Goal: Information Seeking & Learning: Compare options

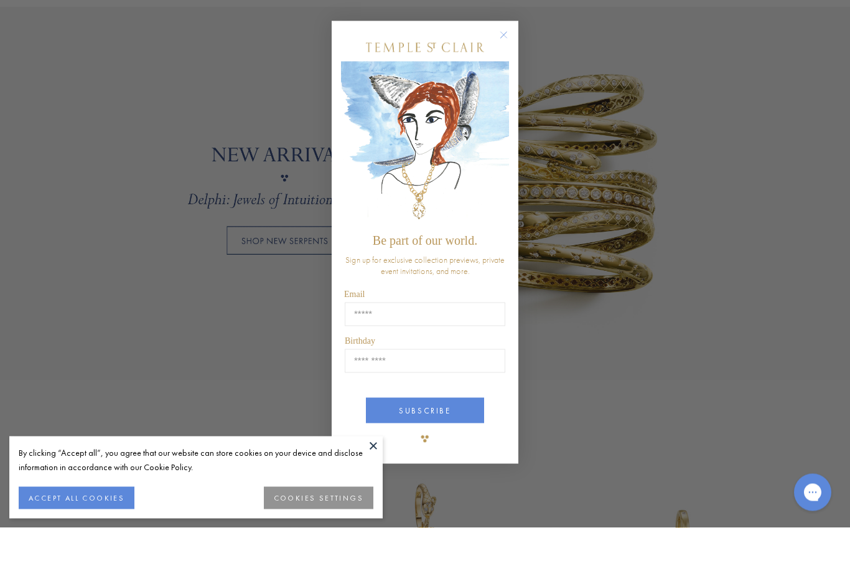
scroll to position [920, 0]
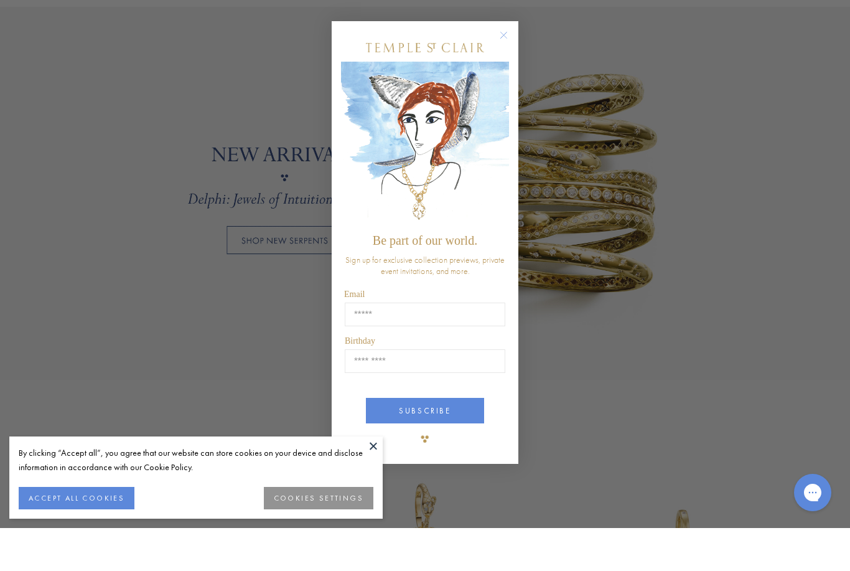
click at [506, 77] on button "Close dialog" at bounding box center [510, 85] width 16 height 16
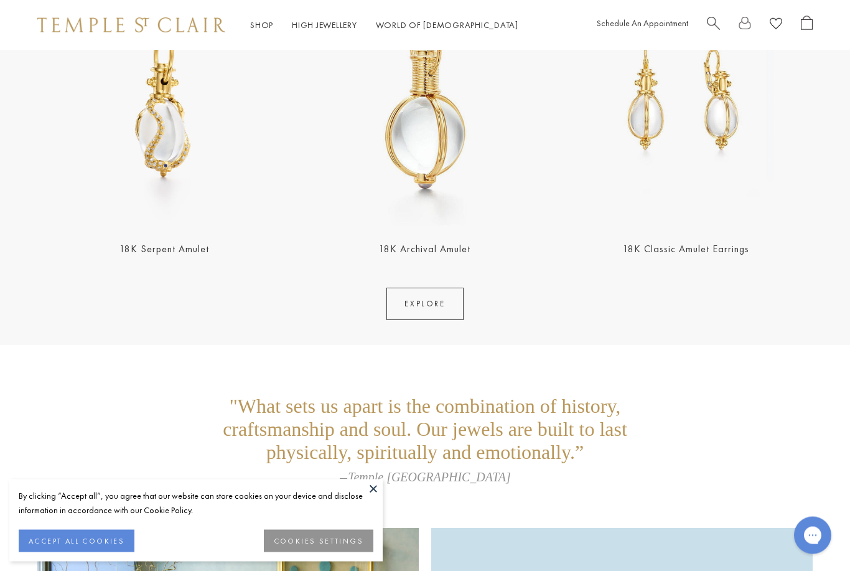
scroll to position [2343, 0]
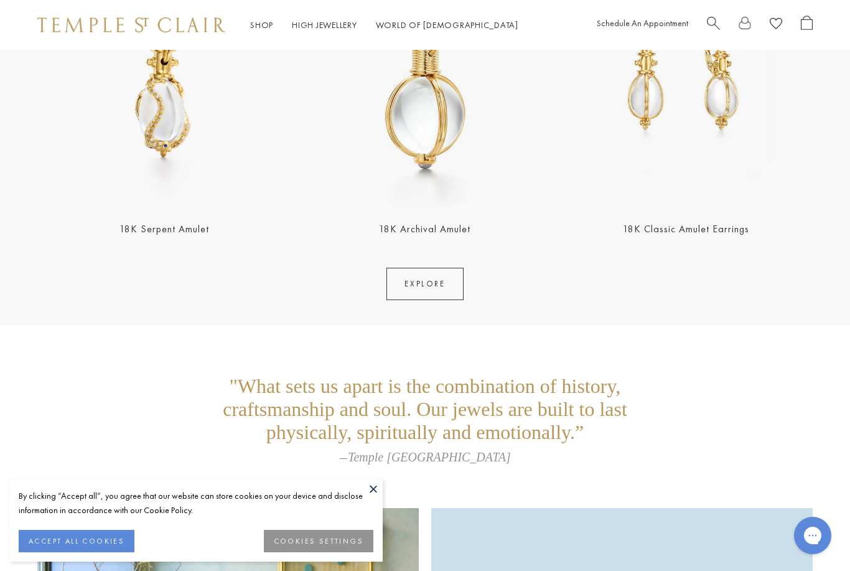
click at [703, 100] on img at bounding box center [685, 80] width 253 height 253
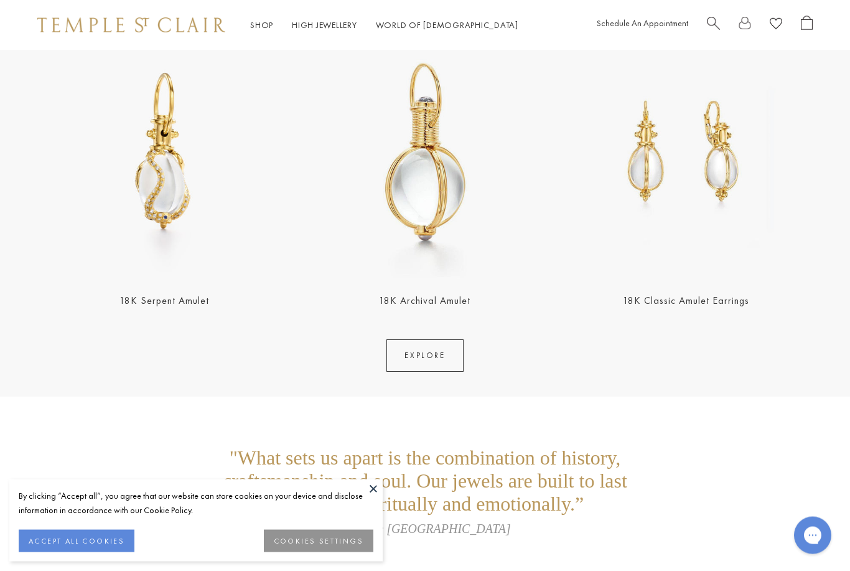
scroll to position [2272, 0]
click at [439, 362] on link "EXPLORE" at bounding box center [424, 355] width 77 height 32
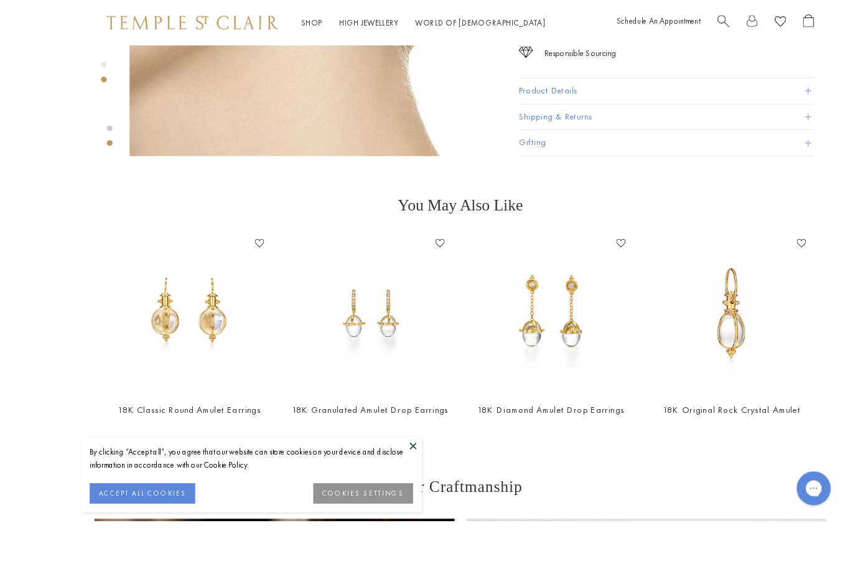
scroll to position [772, 0]
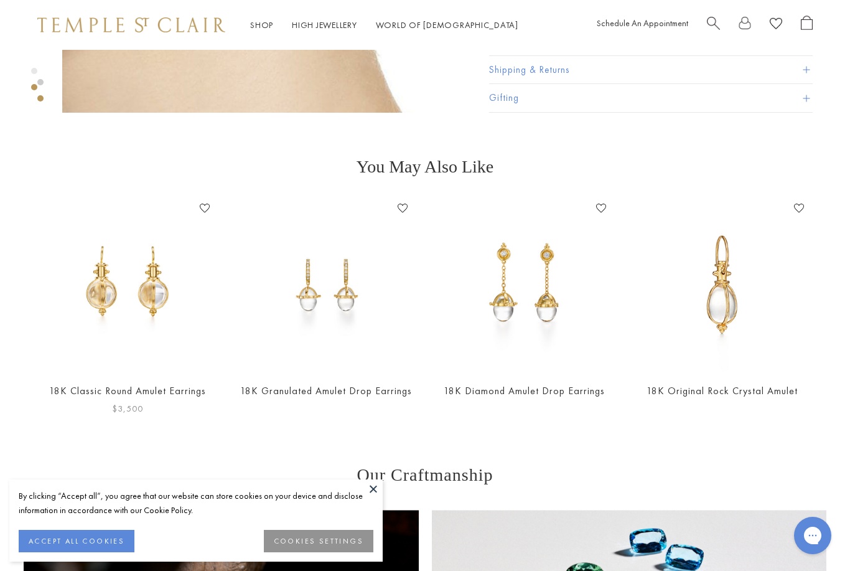
click at [169, 302] on img at bounding box center [128, 285] width 174 height 174
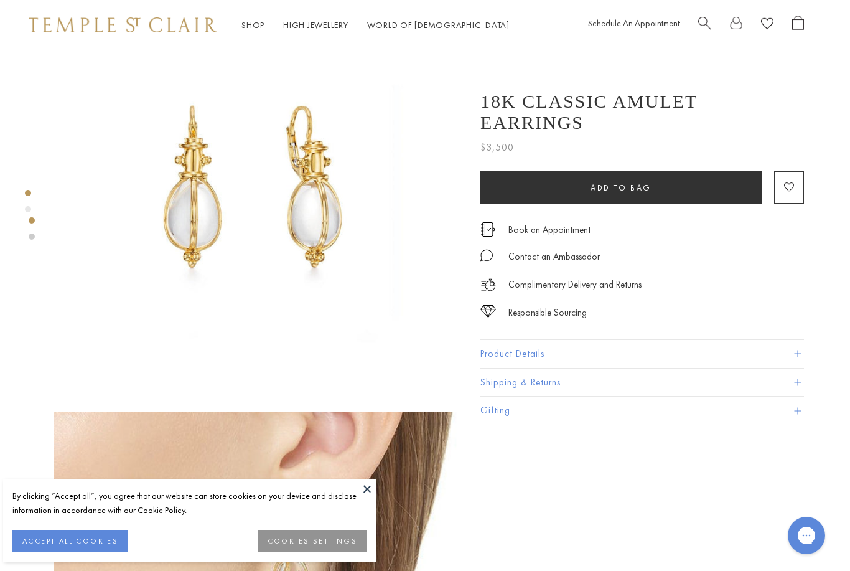
scroll to position [0, 2]
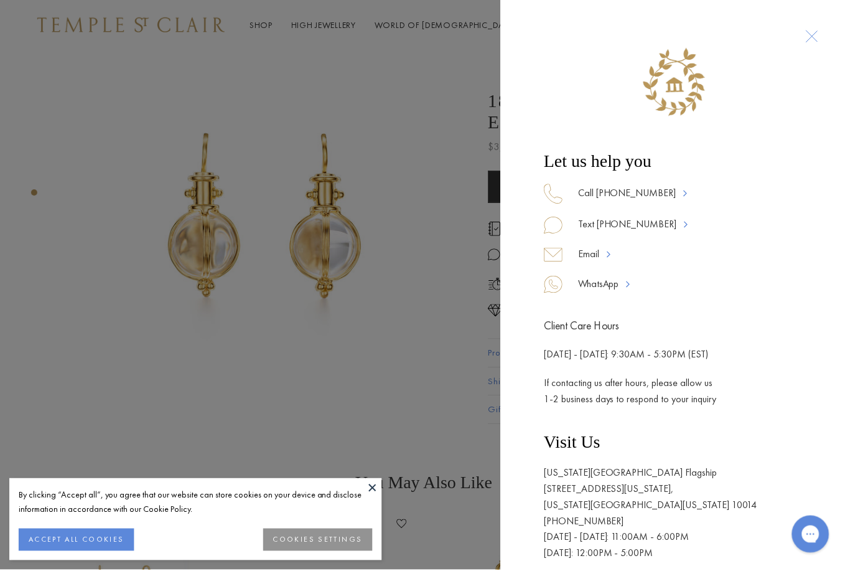
scroll to position [30, 2]
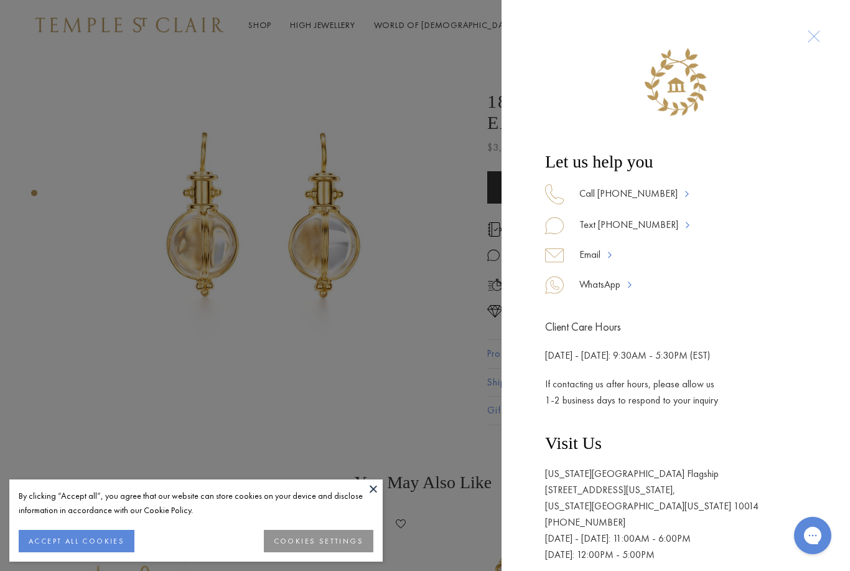
click at [422, 315] on div "Let us help you Call 877-494-8317 Text 917-755-3121 Email WhatsApp Client Care …" at bounding box center [425, 285] width 850 height 571
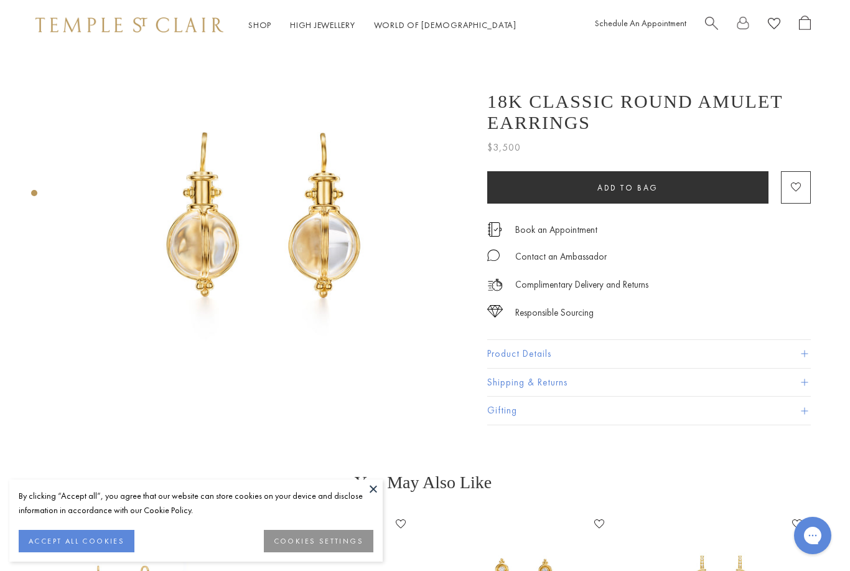
scroll to position [24, 1]
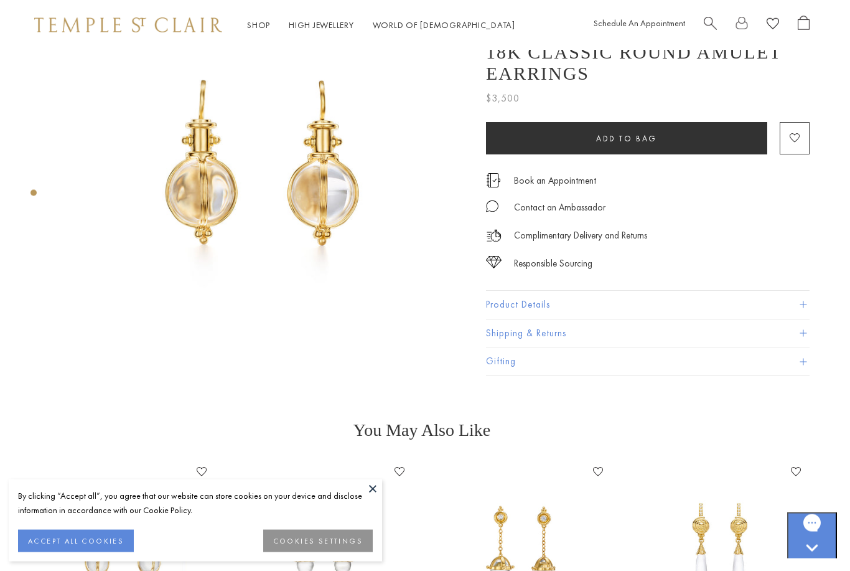
scroll to position [82, 2]
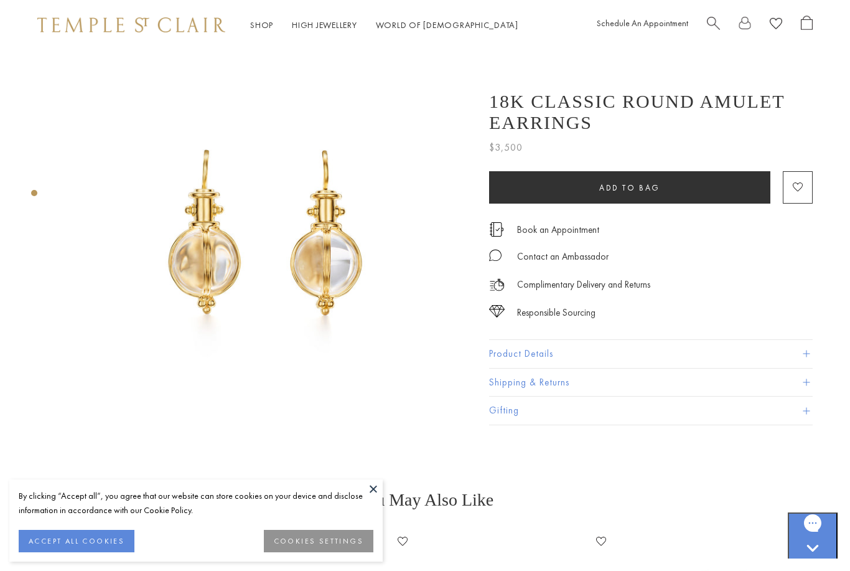
scroll to position [12, 0]
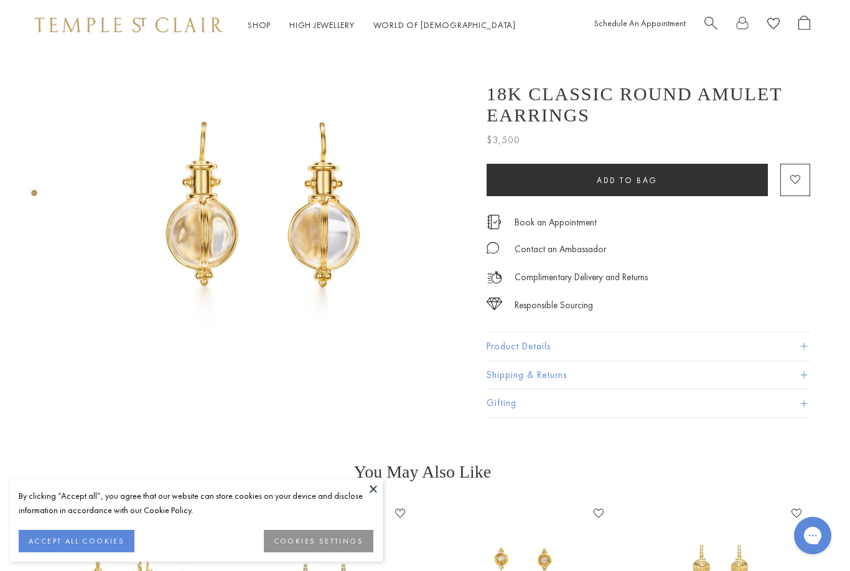
click at [629, 350] on button "Product Details" at bounding box center [649, 346] width 324 height 28
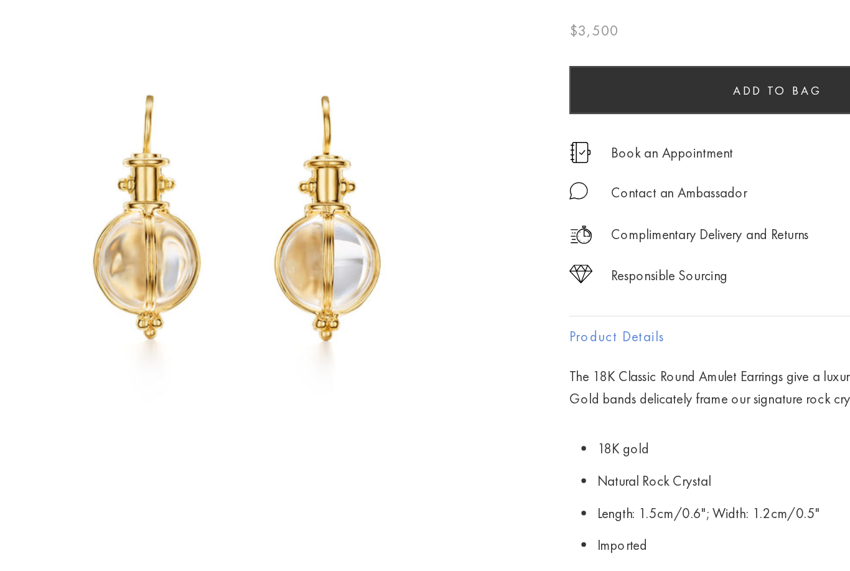
scroll to position [3, 0]
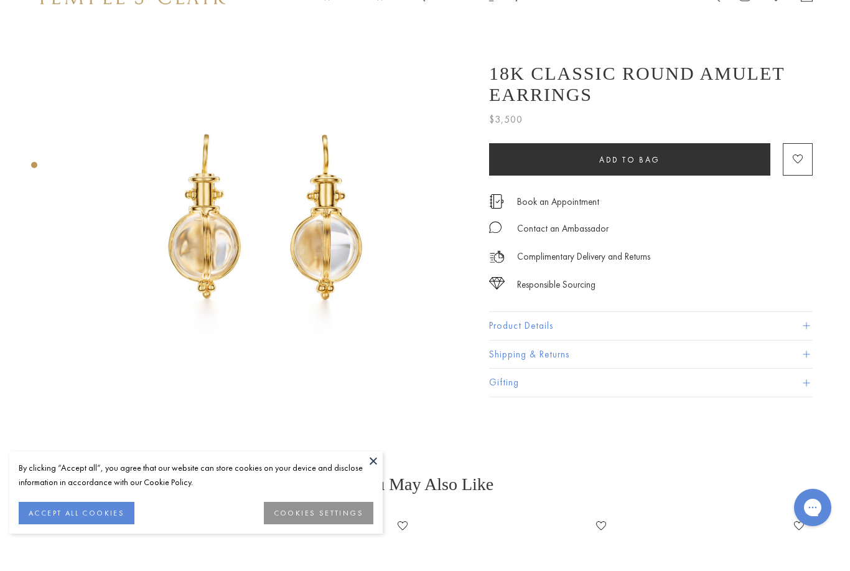
scroll to position [32, 0]
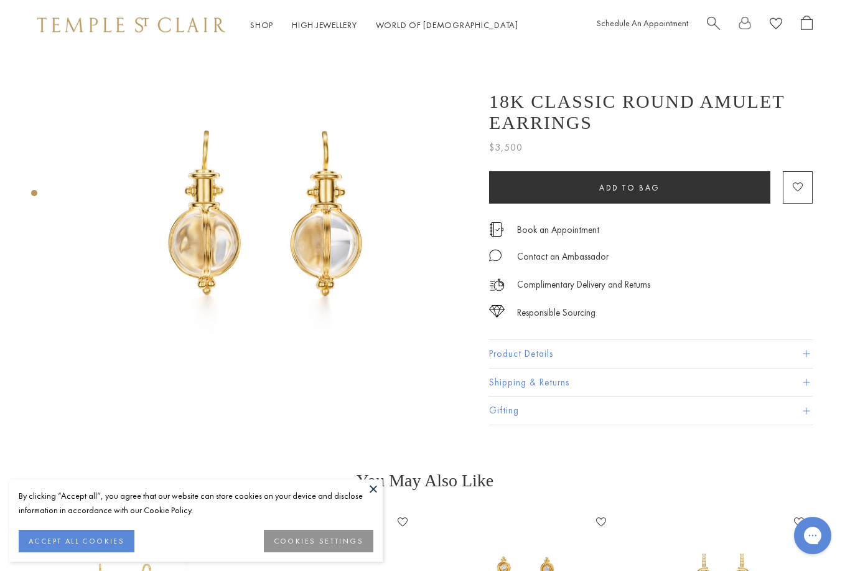
click at [651, 331] on div "18K Classic Round Amulet Earrings $3,500 The 18K Classic Round Amulet Earrings …" at bounding box center [651, 251] width 324 height 347
click at [651, 358] on button "Product Details" at bounding box center [651, 354] width 324 height 28
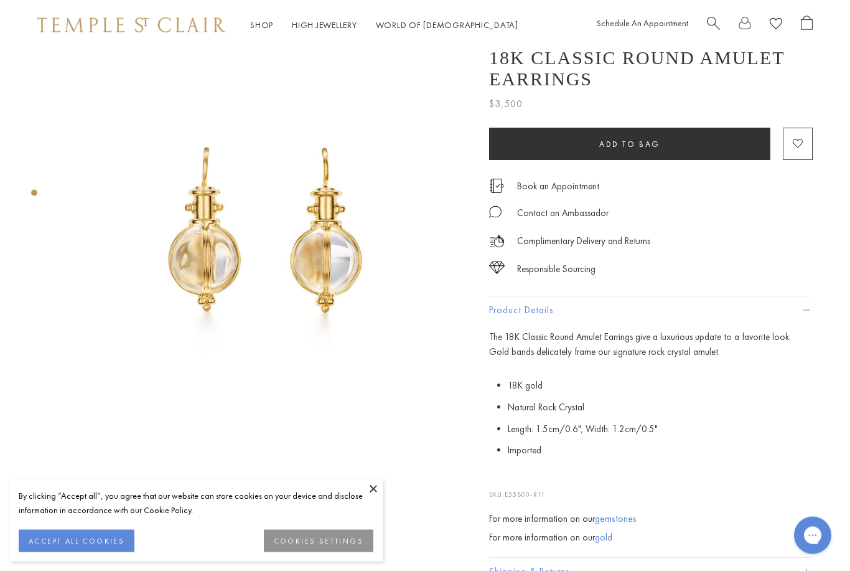
scroll to position [0, 0]
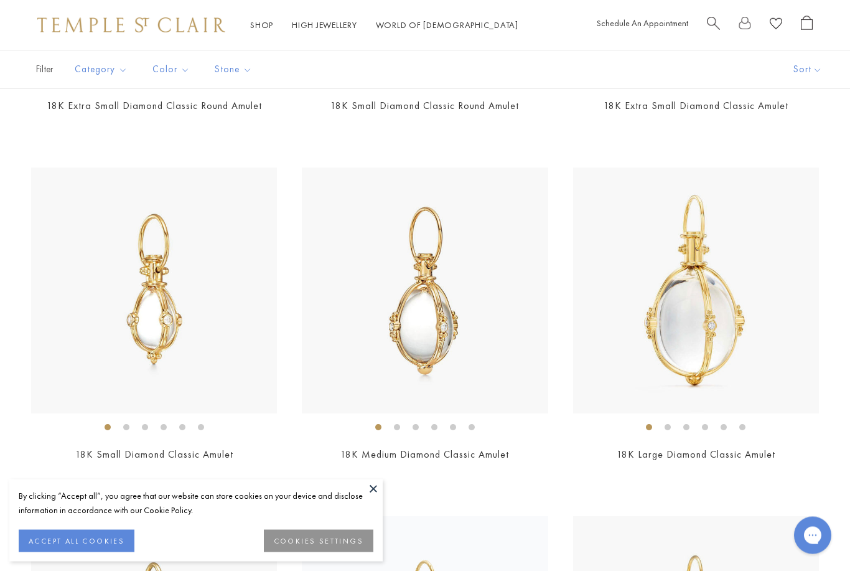
scroll to position [2987, 0]
click at [480, 340] on img at bounding box center [425, 292] width 246 height 246
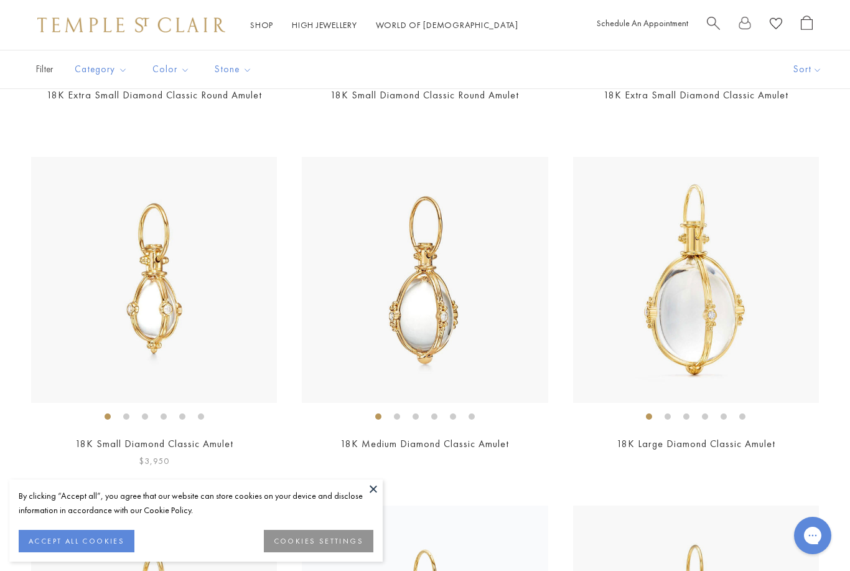
click at [197, 327] on img at bounding box center [154, 280] width 246 height 246
click at [713, 23] on span "Search" at bounding box center [713, 22] width 13 height 13
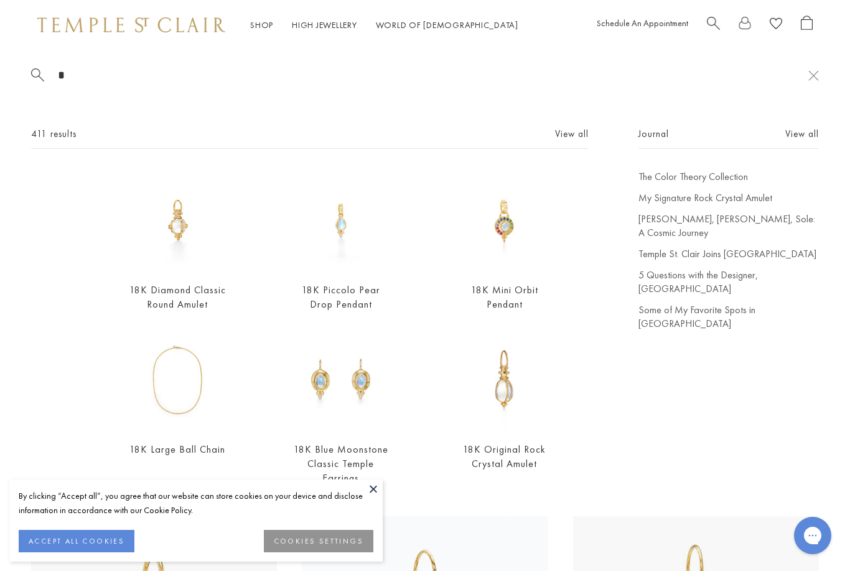
click at [709, 27] on span "Search" at bounding box center [713, 22] width 13 height 13
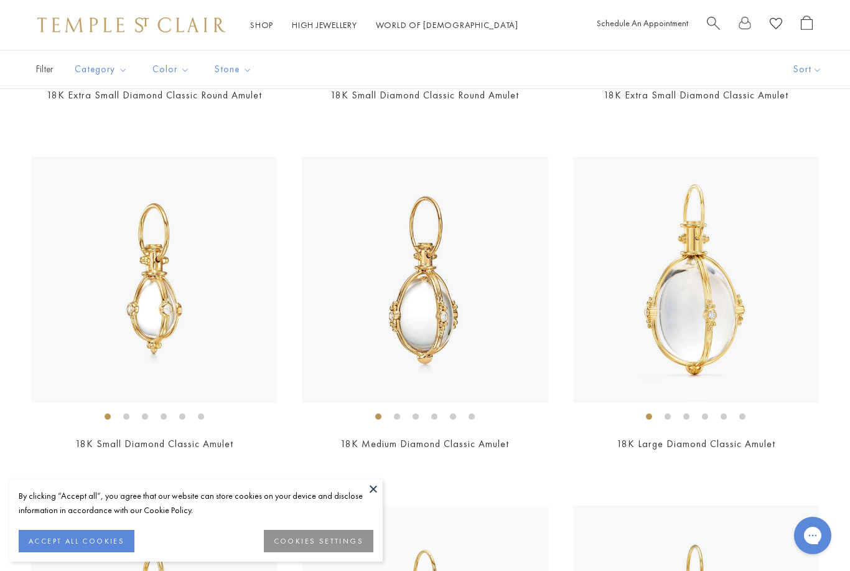
click at [712, 17] on span "Search" at bounding box center [713, 22] width 13 height 13
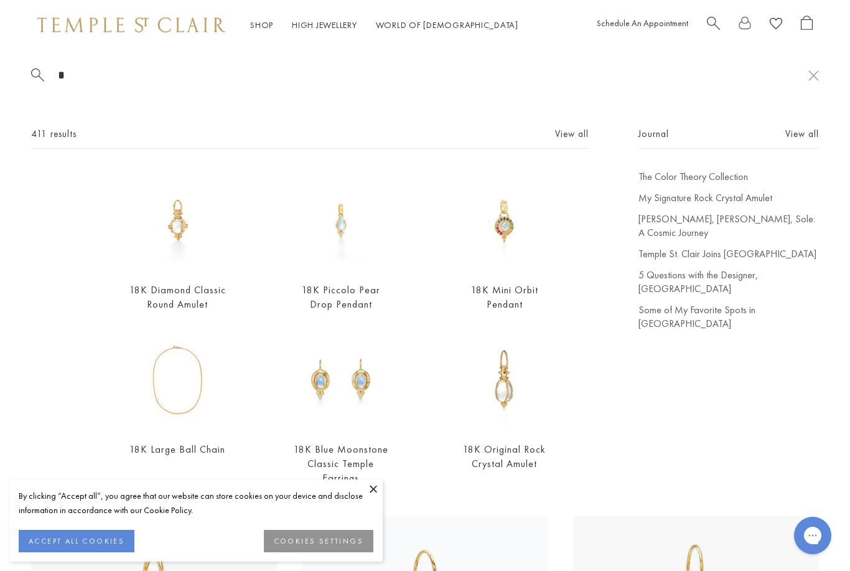
click at [707, 30] on link "Search" at bounding box center [713, 25] width 13 height 19
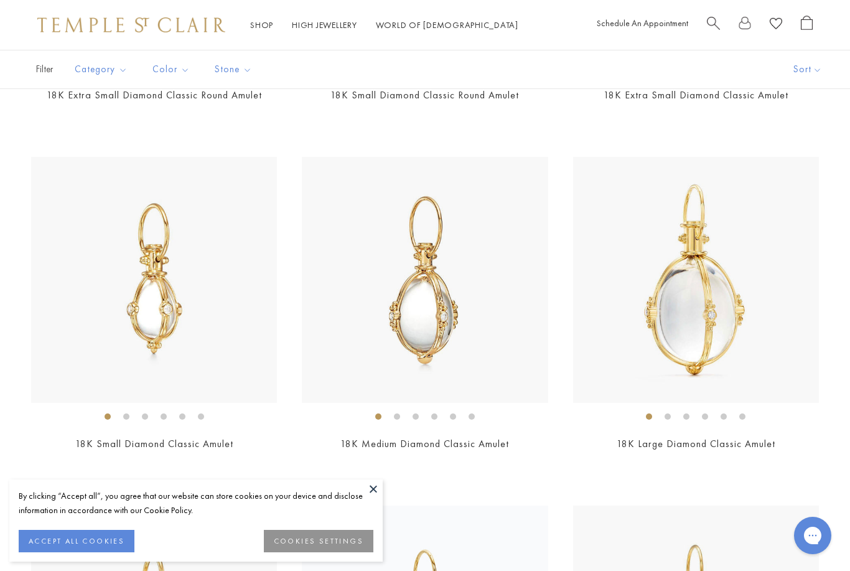
click at [709, 25] on span "Search" at bounding box center [713, 22] width 13 height 13
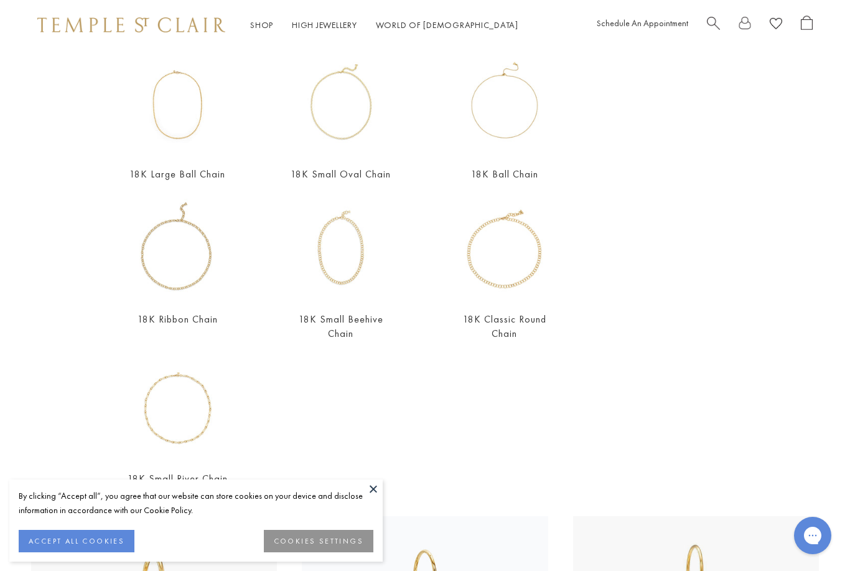
scroll to position [274, 0]
type input "*****"
click at [521, 285] on img at bounding box center [504, 249] width 101 height 101
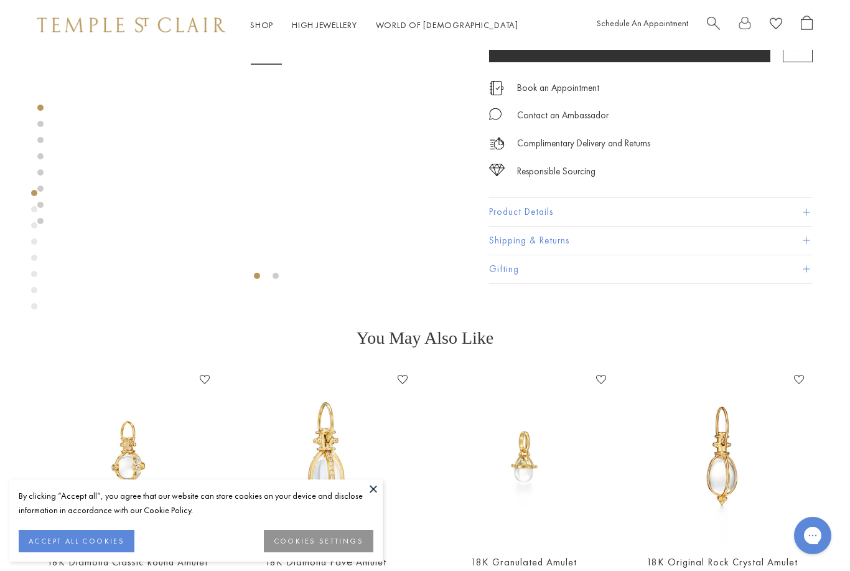
scroll to position [50, 0]
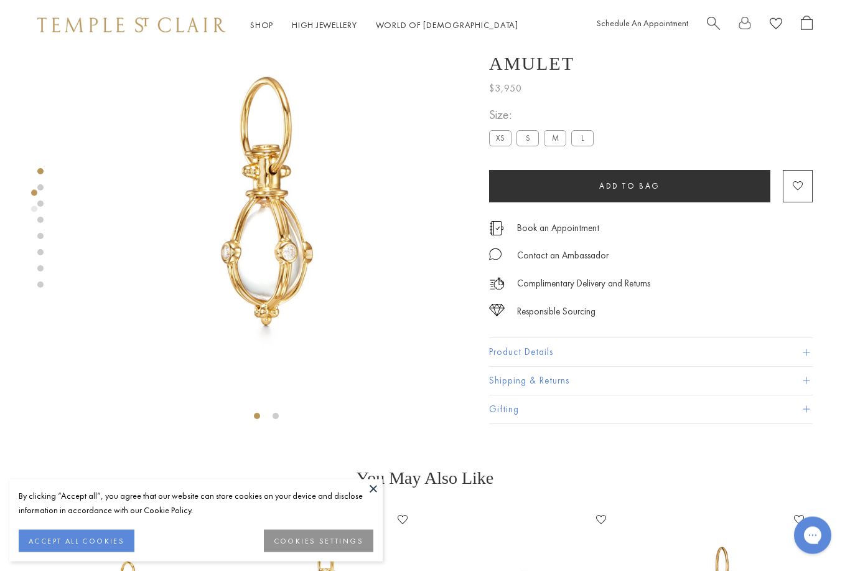
scroll to position [50, 0]
click at [636, 351] on button "Product Details" at bounding box center [651, 352] width 324 height 28
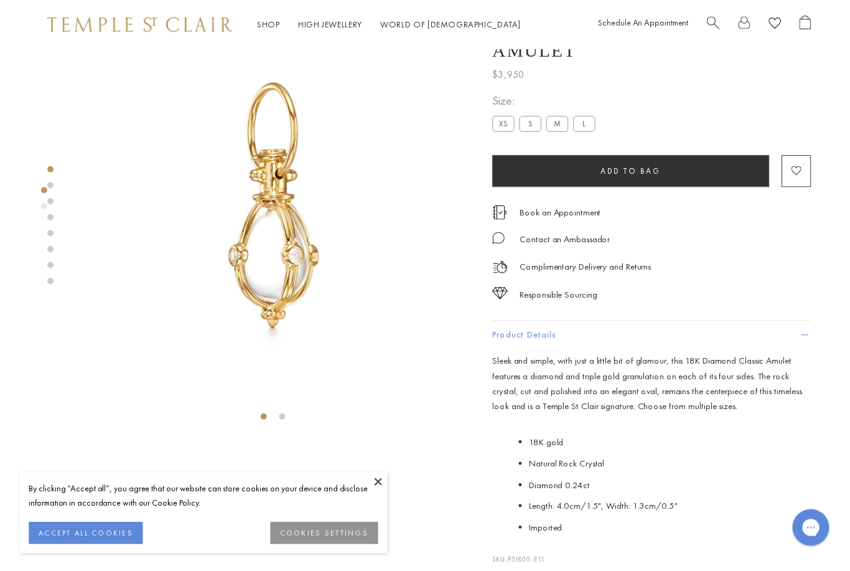
scroll to position [0, 0]
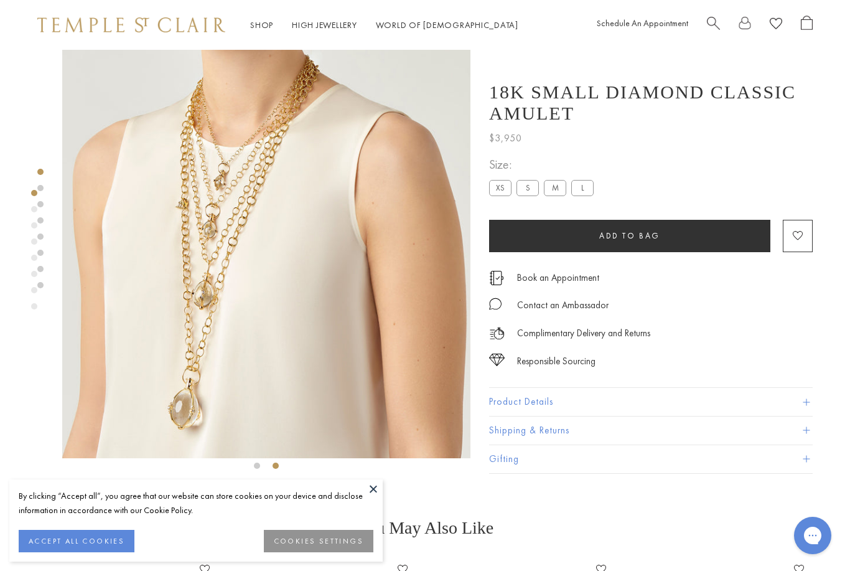
click at [715, 26] on span "Search" at bounding box center [713, 22] width 13 height 13
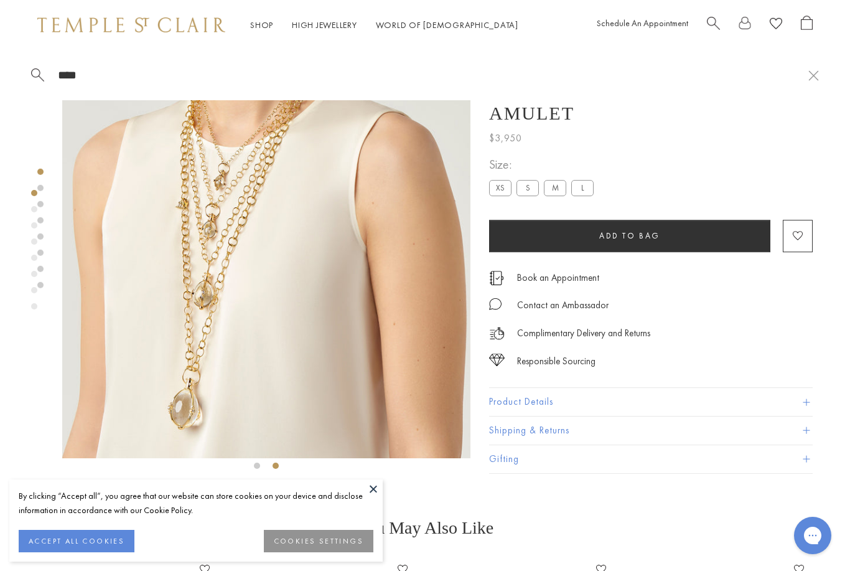
type input "*****"
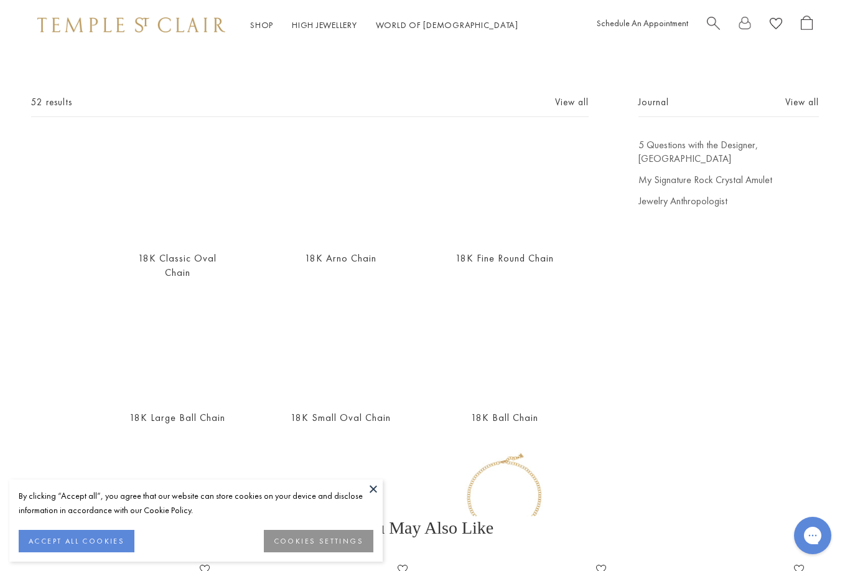
scroll to position [34, 0]
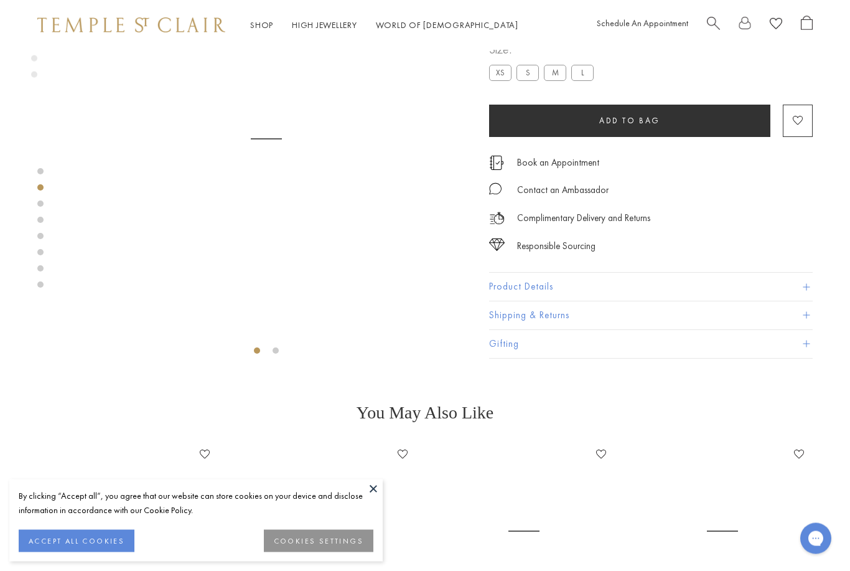
scroll to position [50, 0]
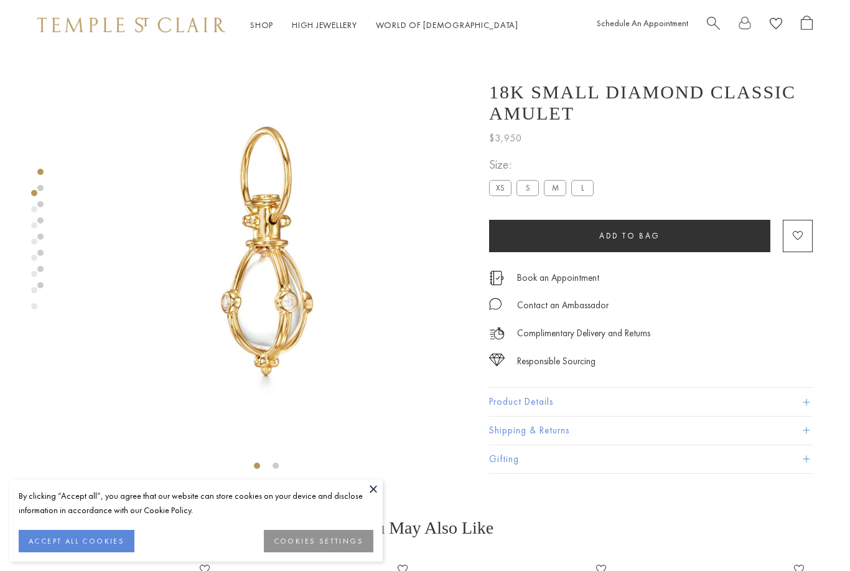
click at [703, 24] on div "Schedule An Appointment" at bounding box center [705, 25] width 216 height 19
click at [712, 26] on span "Search" at bounding box center [713, 22] width 13 height 13
type input "***"
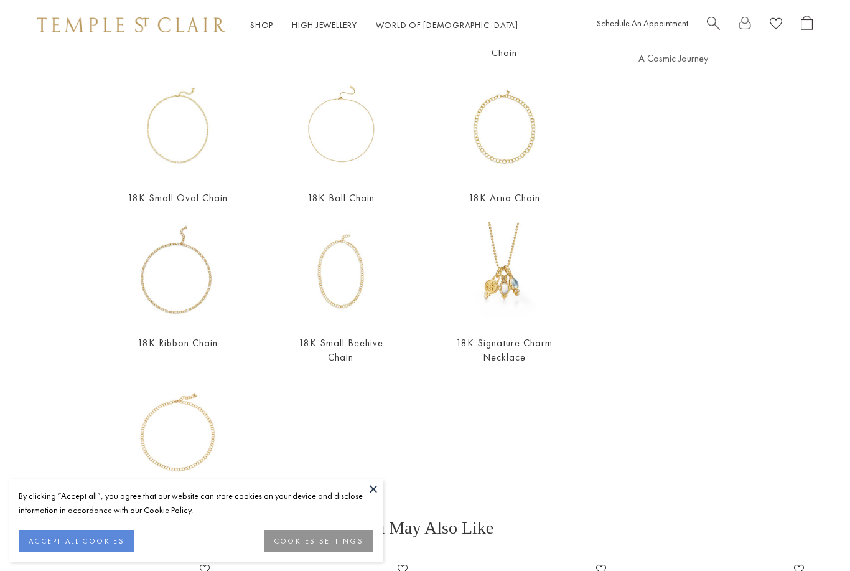
scroll to position [256, 0]
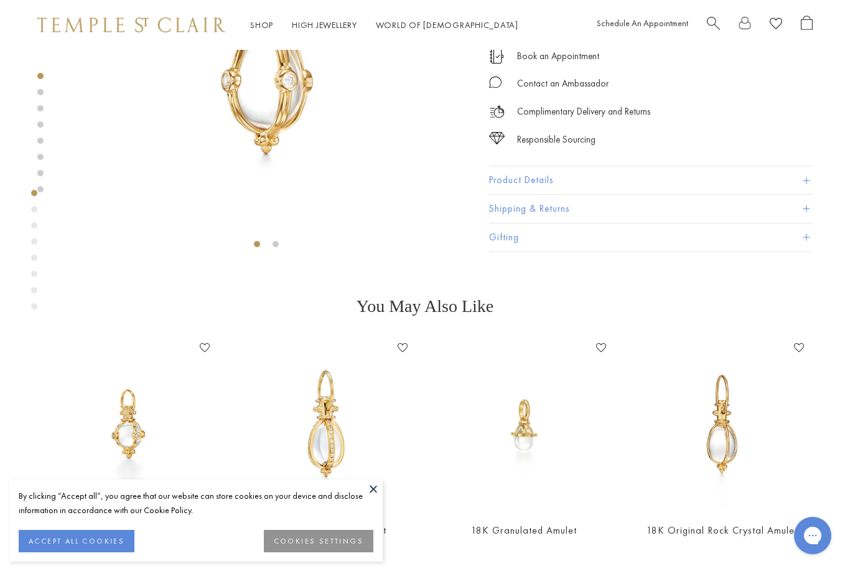
scroll to position [50, 0]
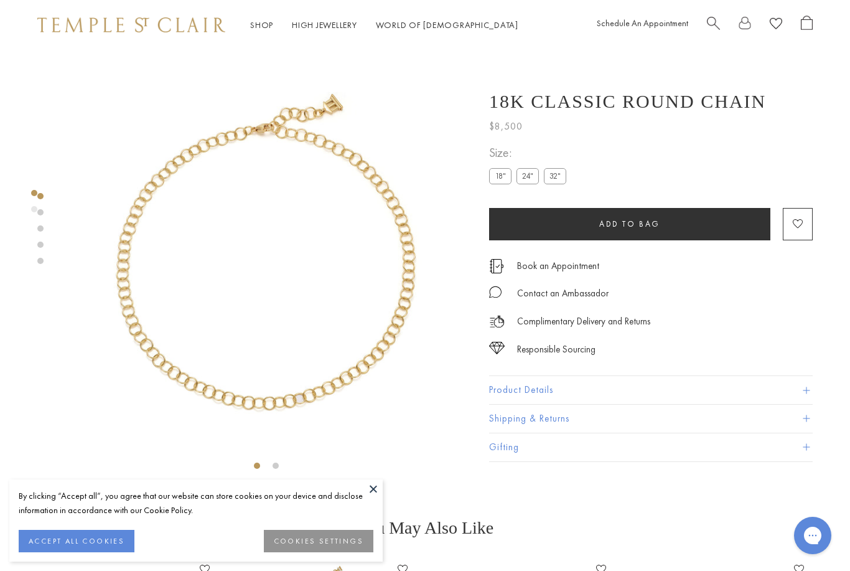
click at [707, 30] on link "Search" at bounding box center [713, 25] width 13 height 19
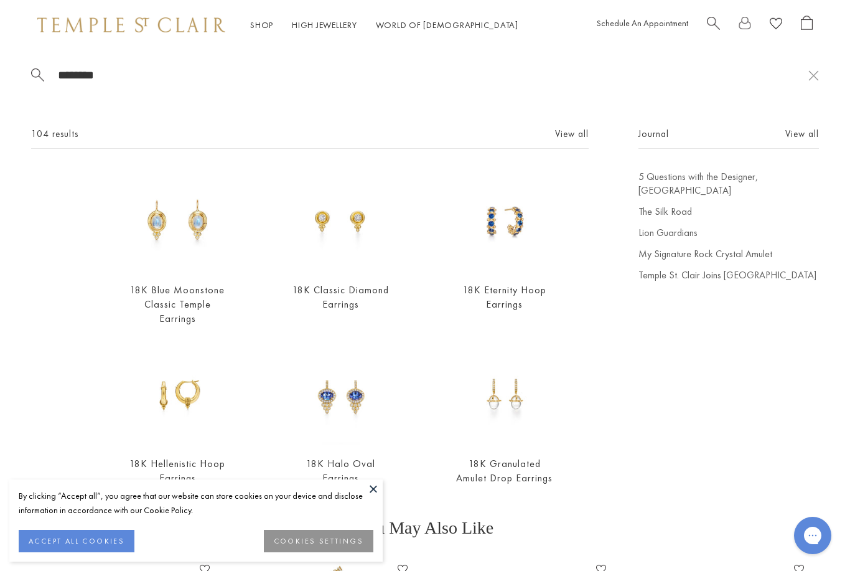
type input "********"
click at [560, 141] on link "View all" at bounding box center [572, 134] width 34 height 14
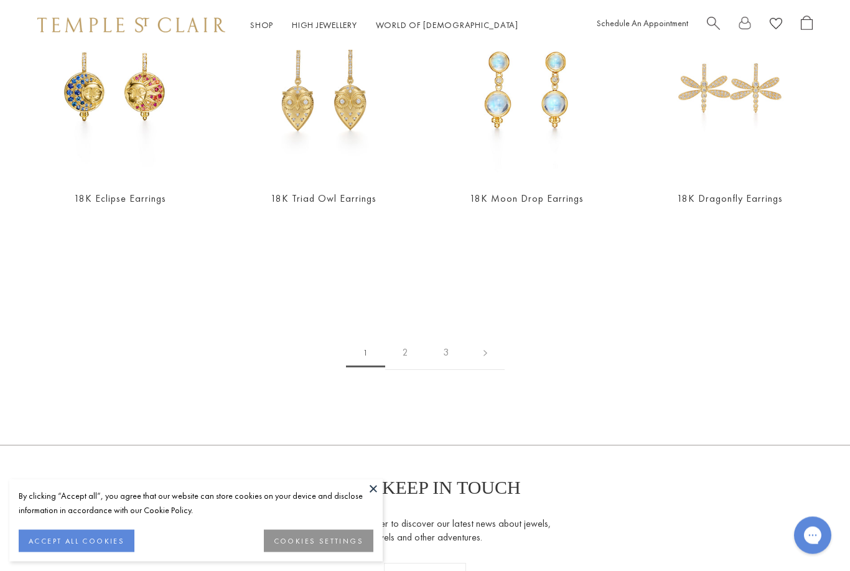
scroll to position [2272, 0]
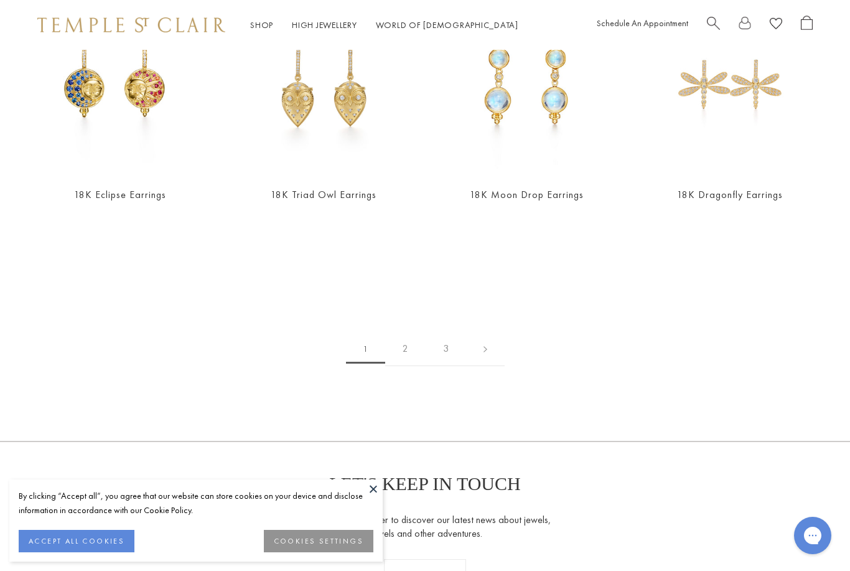
click at [402, 335] on link "2" at bounding box center [405, 349] width 40 height 34
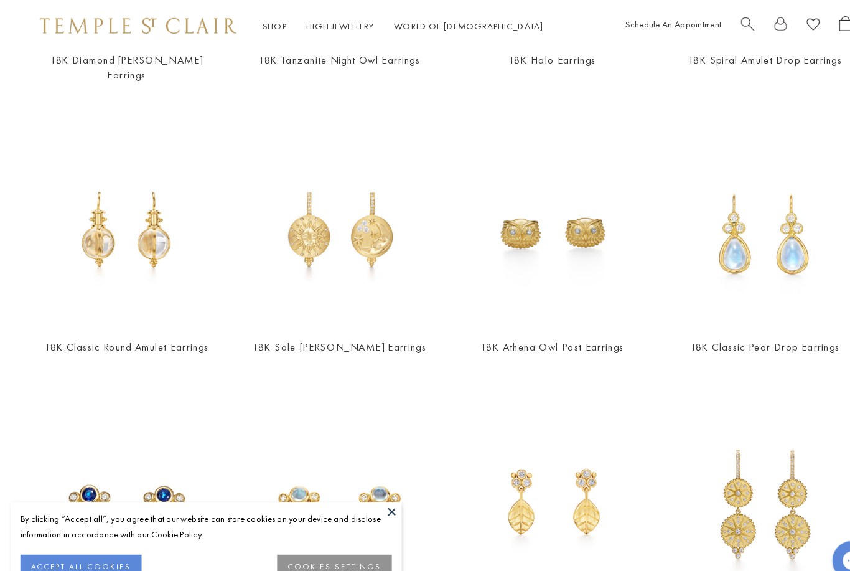
scroll to position [1595, 0]
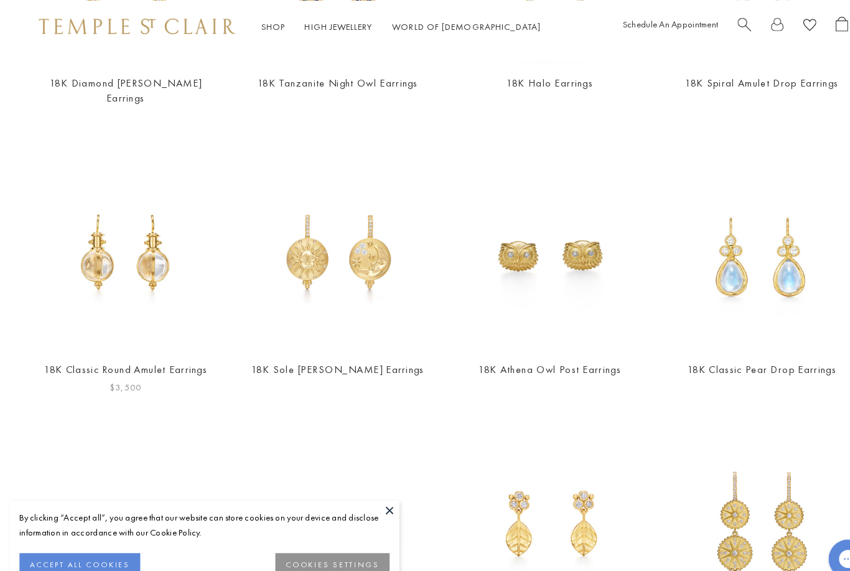
click at [123, 264] on img at bounding box center [120, 245] width 179 height 179
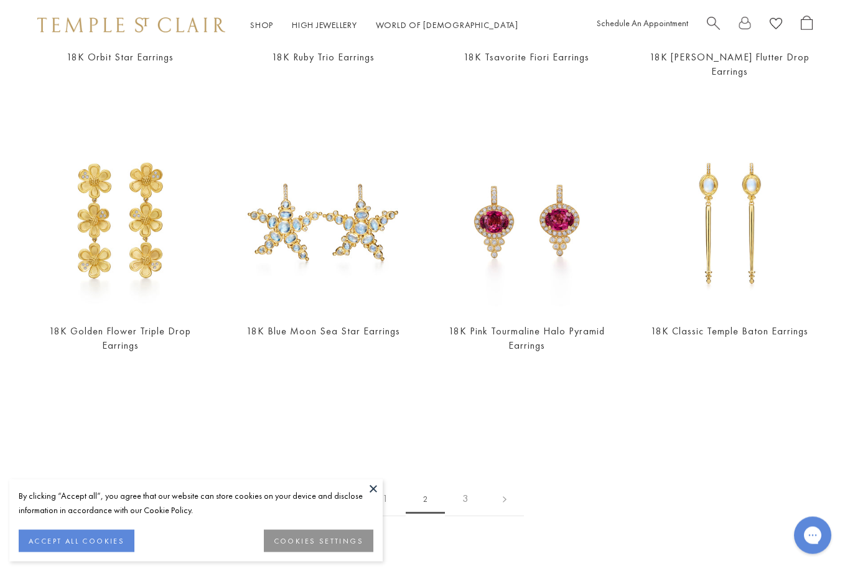
scroll to position [2210, 0]
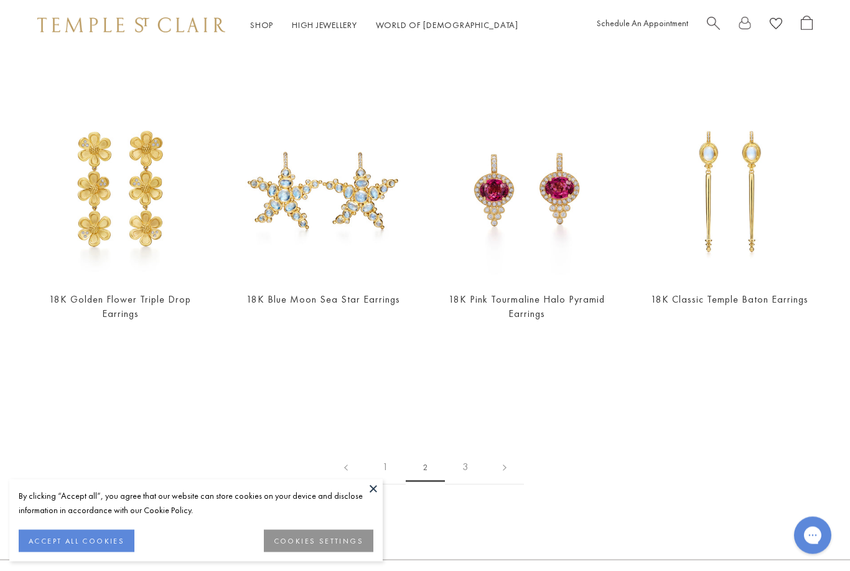
click at [466, 459] on link "3" at bounding box center [465, 467] width 40 height 34
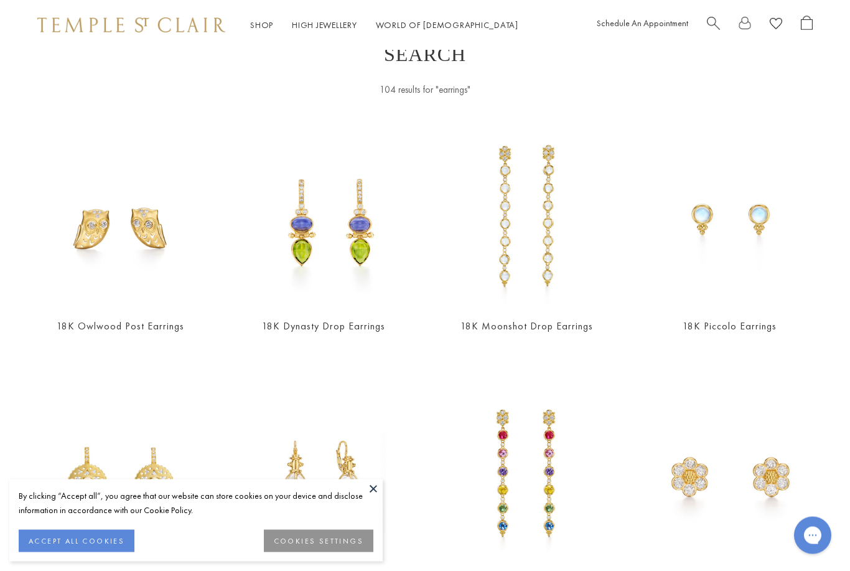
scroll to position [0, 0]
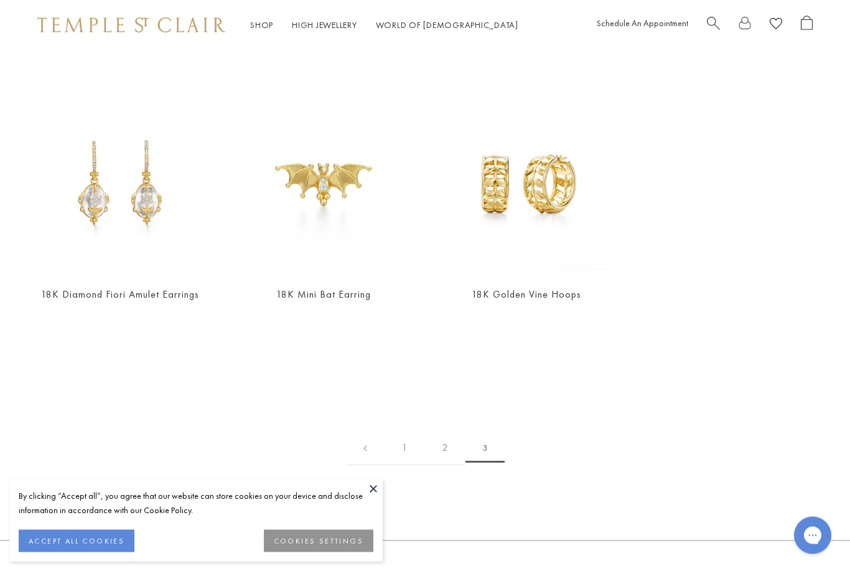
scroll to position [1928, 0]
click at [495, 437] on span "3" at bounding box center [484, 448] width 39 height 29
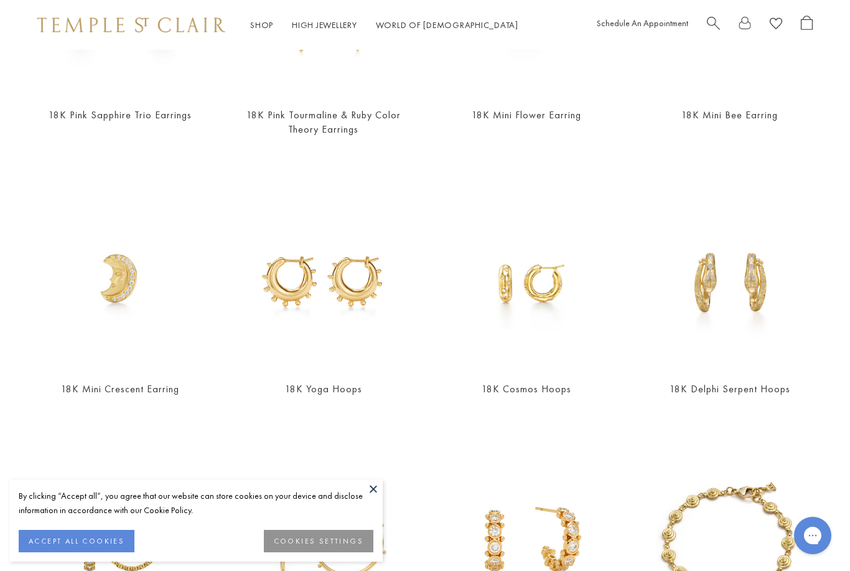
scroll to position [228, 0]
